Goal: Task Accomplishment & Management: Manage account settings

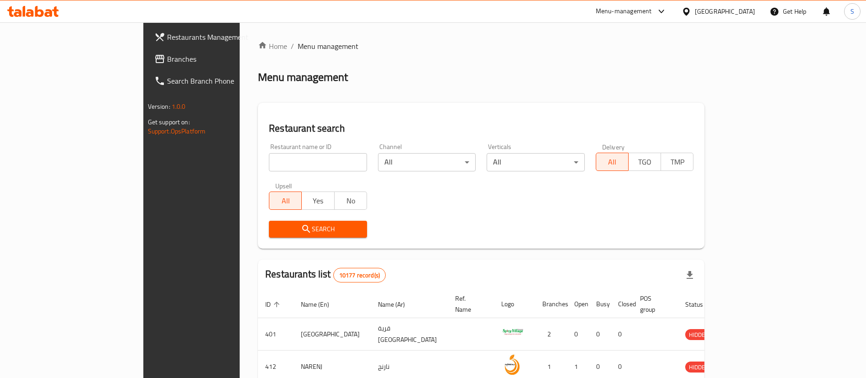
drag, startPoint x: 0, startPoint y: 0, endPoint x: 239, endPoint y: 162, distance: 288.9
click at [269, 162] on input "search" at bounding box center [318, 162] width 98 height 18
type input "toqa"
click button "Search" at bounding box center [318, 228] width 98 height 17
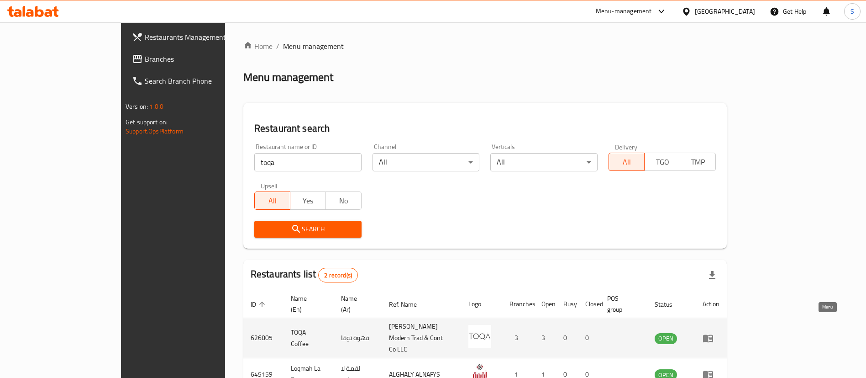
click at [713, 334] on icon "enhanced table" at bounding box center [708, 338] width 10 height 8
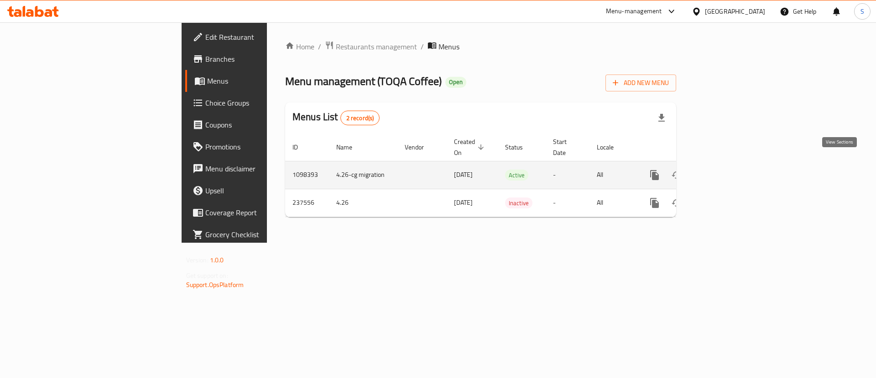
click at [726, 169] on icon "enhanced table" at bounding box center [720, 174] width 11 height 11
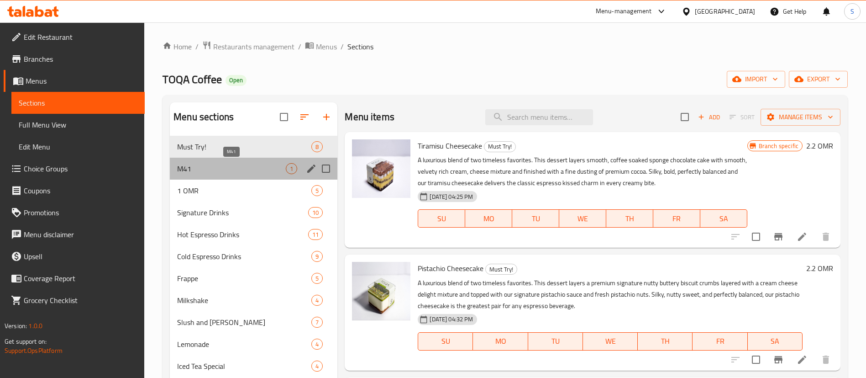
click at [236, 168] on span "M41" at bounding box center [231, 168] width 109 height 11
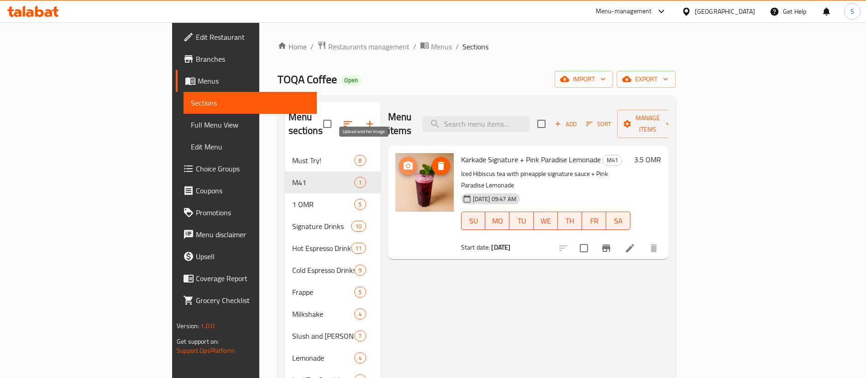
click at [406, 164] on circle "upload picture" at bounding box center [407, 165] width 3 height 3
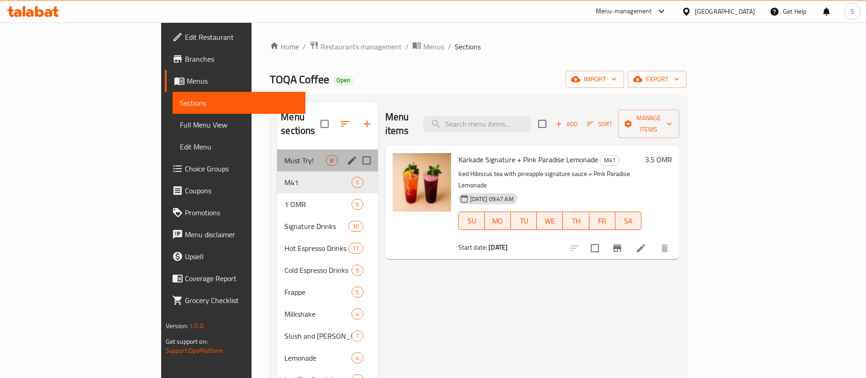
click at [277, 154] on div "Must Try! 8" at bounding box center [327, 160] width 100 height 22
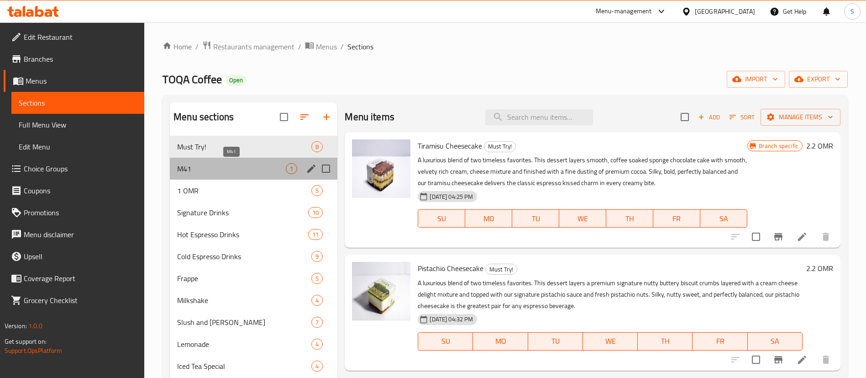
click at [256, 166] on span "M41" at bounding box center [231, 168] width 109 height 11
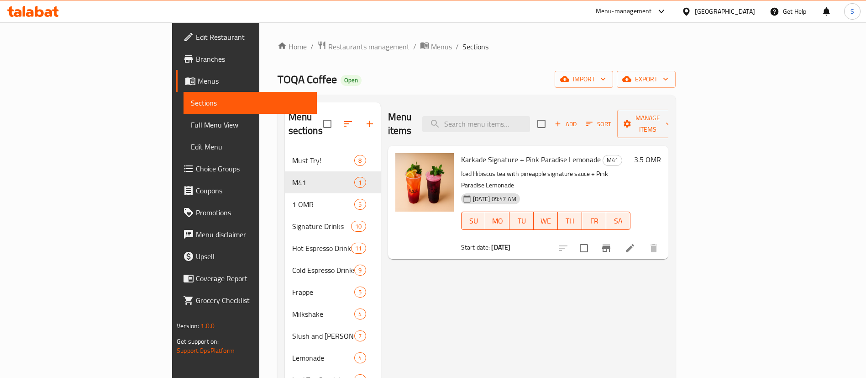
drag, startPoint x: 247, startPoint y: 47, endPoint x: 90, endPoint y: 1, distance: 163.8
click at [328, 47] on span "Restaurants management" at bounding box center [368, 46] width 81 height 11
